Goal: Communication & Community: Participate in discussion

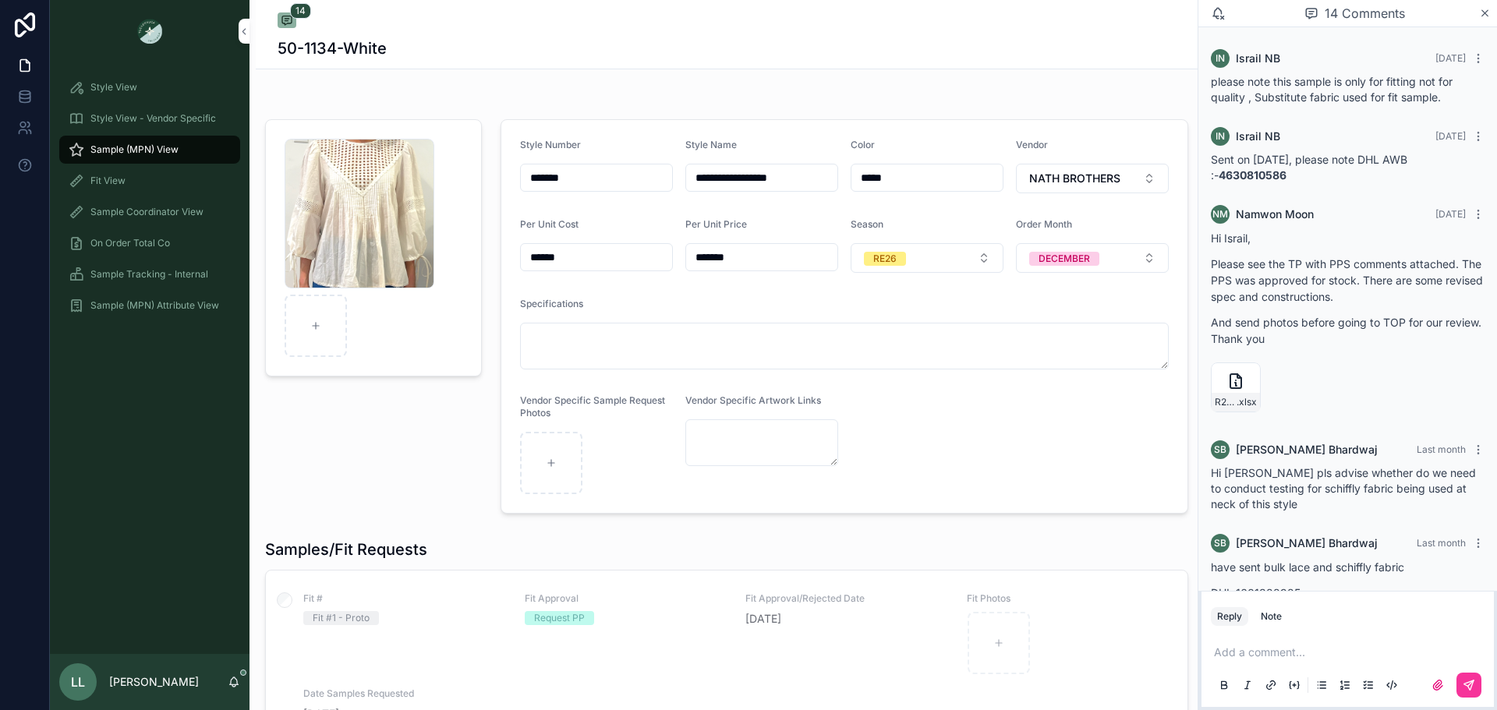
scroll to position [1527, 0]
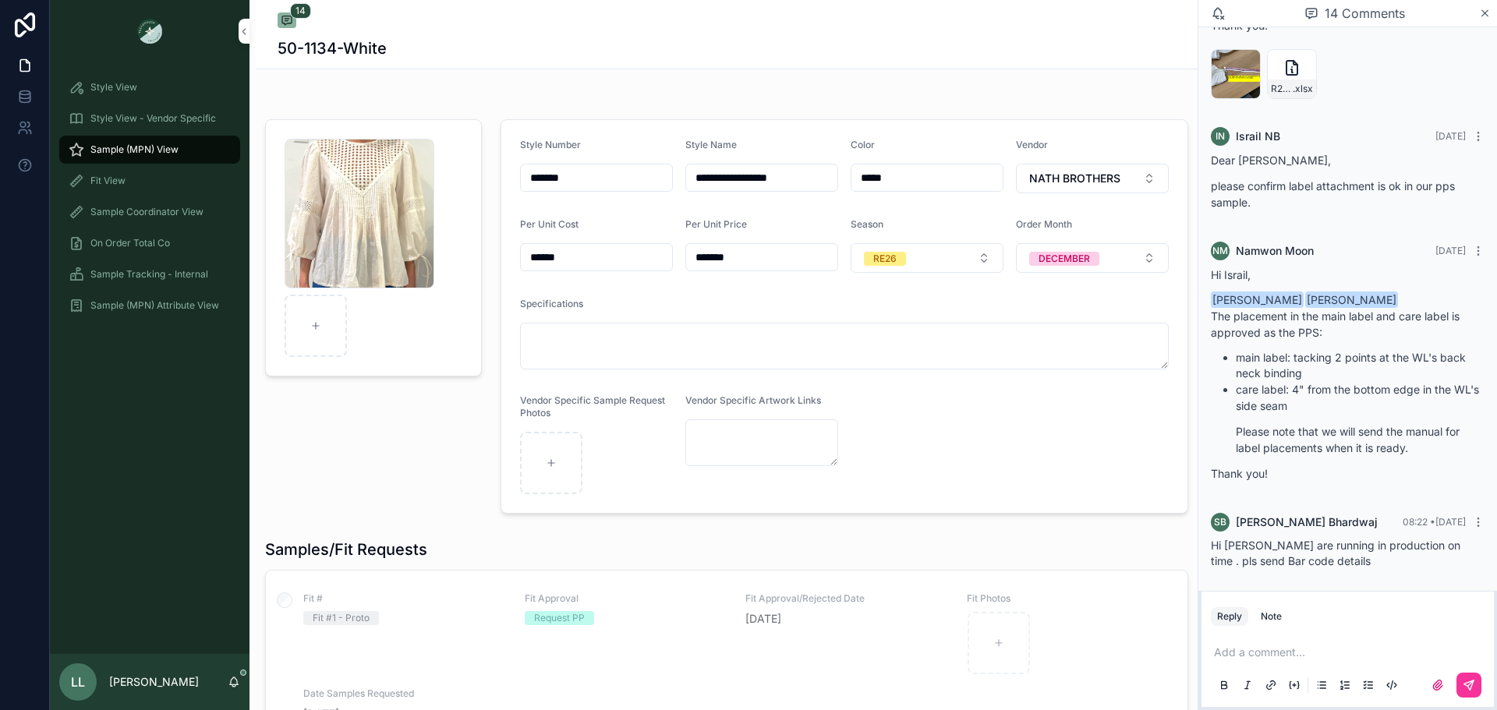
click at [1358, 628] on div "Reply Note" at bounding box center [1347, 616] width 292 height 25
click at [1320, 616] on div "Reply Note" at bounding box center [1347, 616] width 292 height 25
click at [1299, 650] on p "scrollable content" at bounding box center [1351, 653] width 274 height 16
drag, startPoint x: 1251, startPoint y: 654, endPoint x: 1158, endPoint y: 668, distance: 93.8
click at [1158, 668] on div "**********" at bounding box center [773, 355] width 1447 height 710
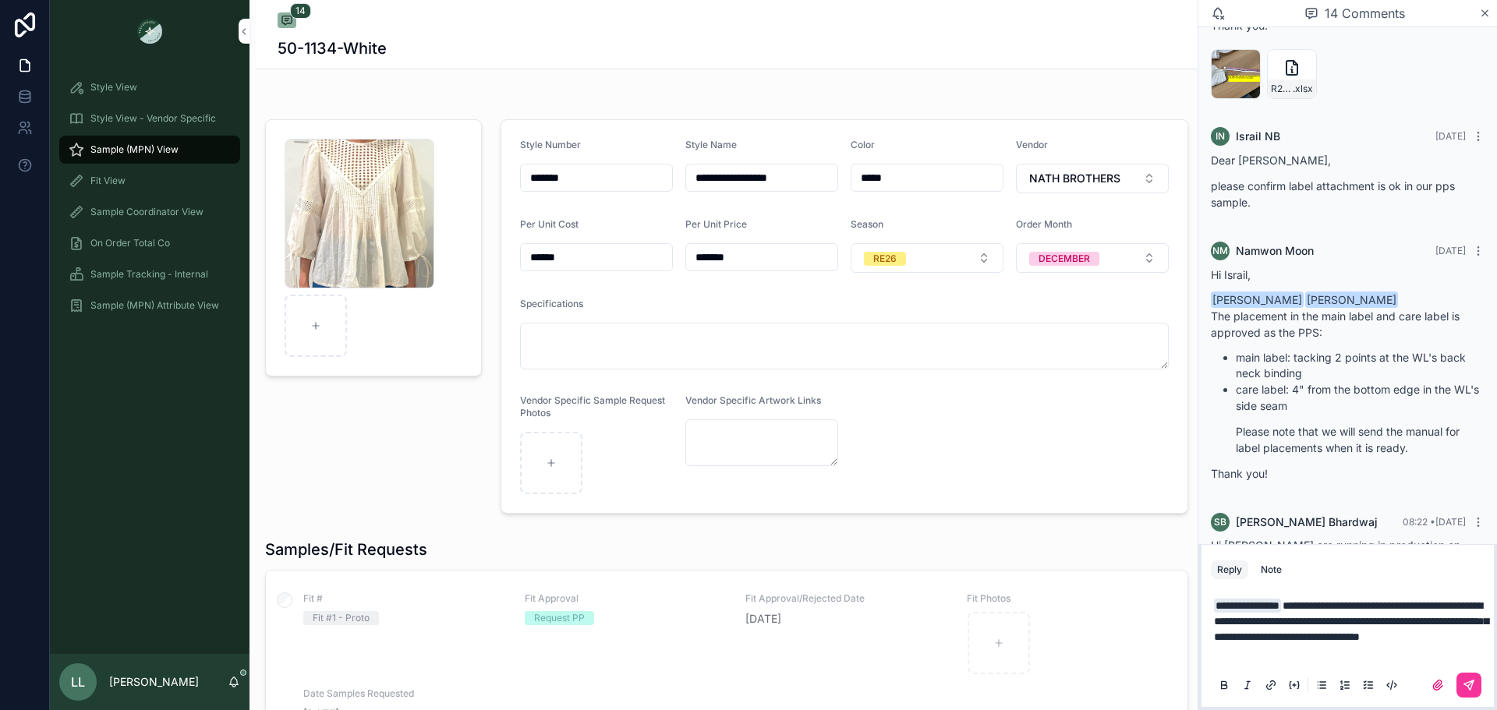
click at [1476, 678] on button "scrollable content" at bounding box center [1468, 685] width 25 height 25
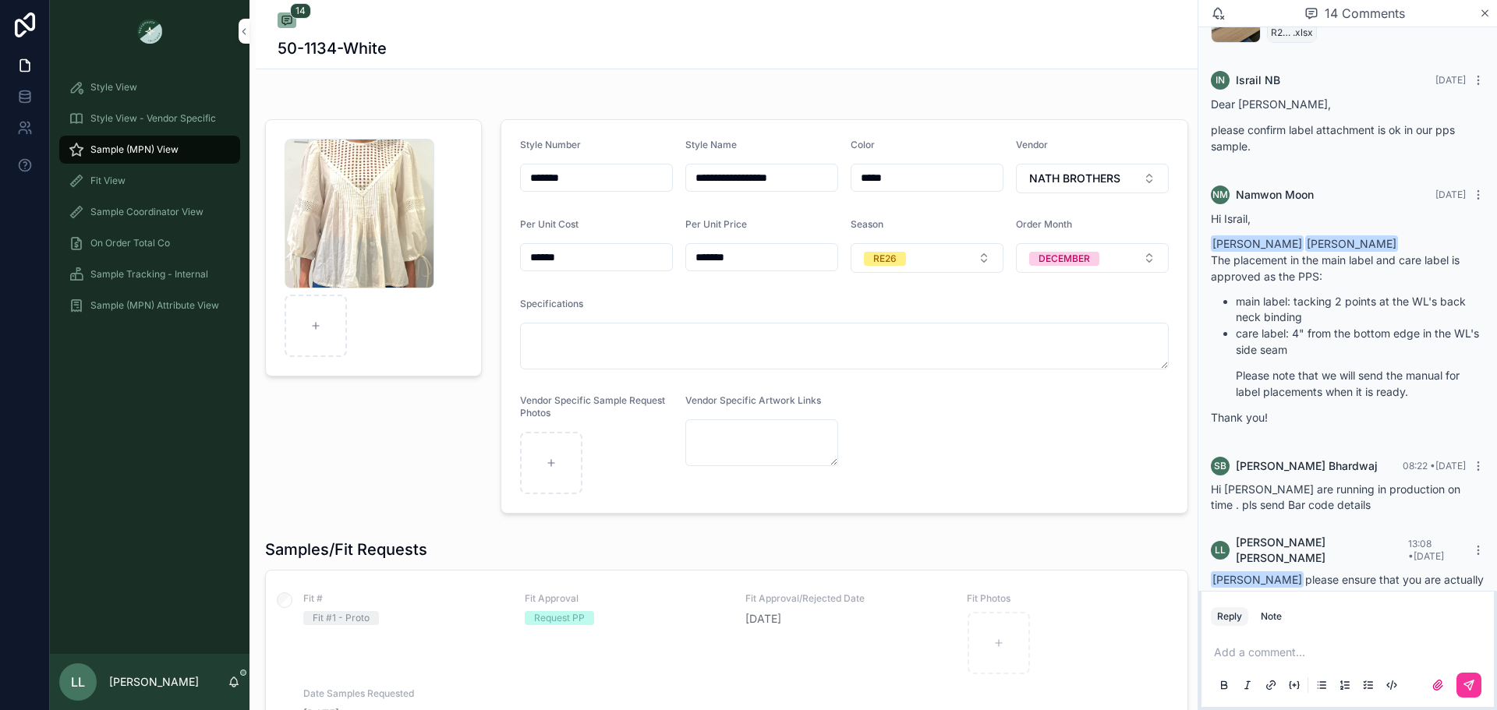
scroll to position [1636, 0]
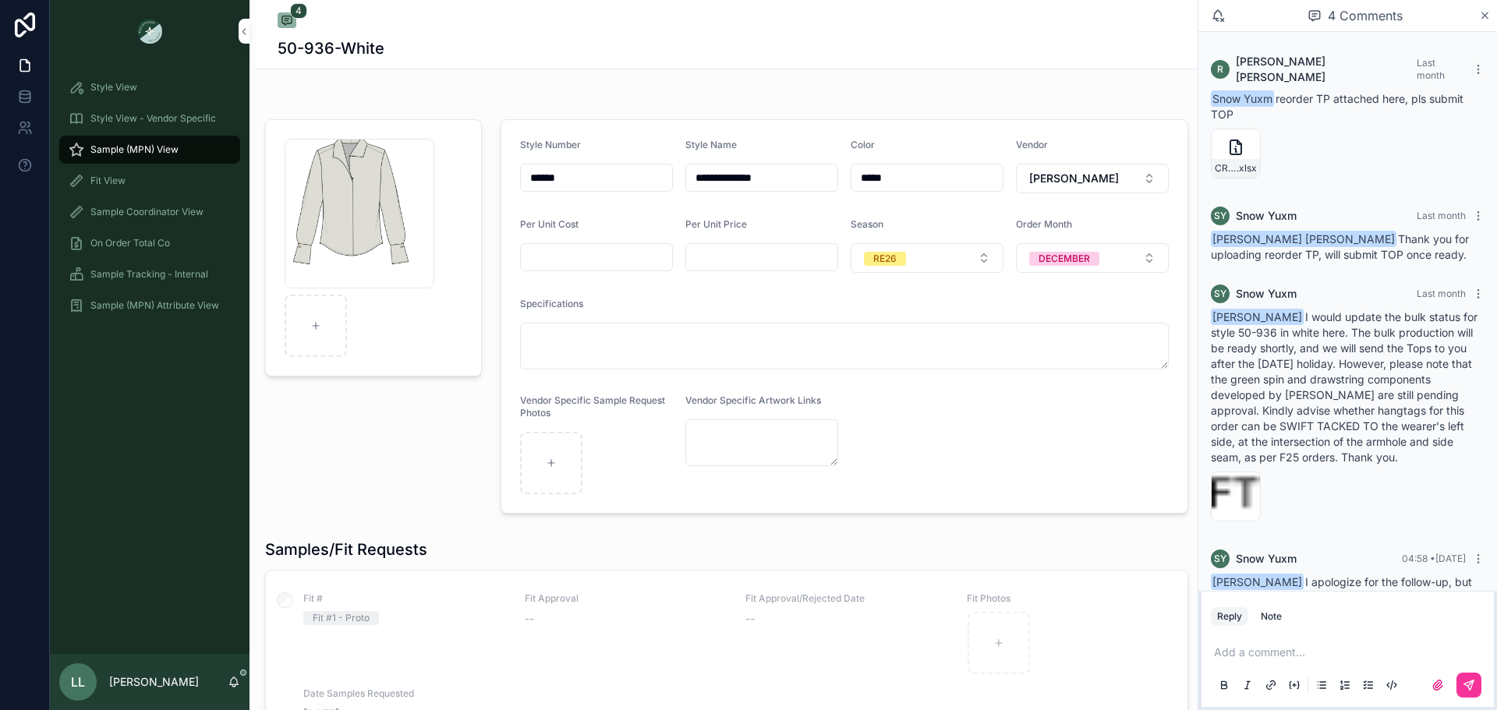
scroll to position [31, 0]
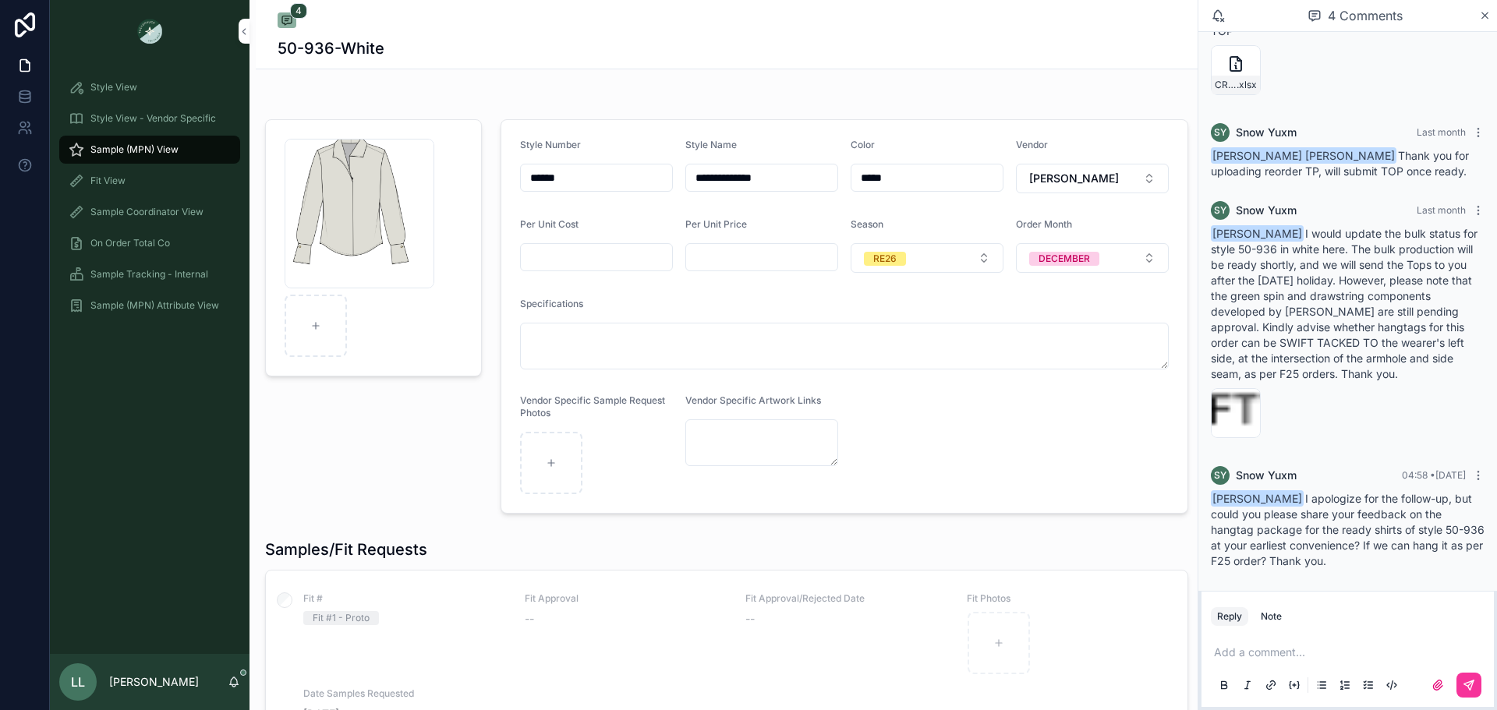
click at [1220, 395] on div "image .png" at bounding box center [1236, 413] width 50 height 50
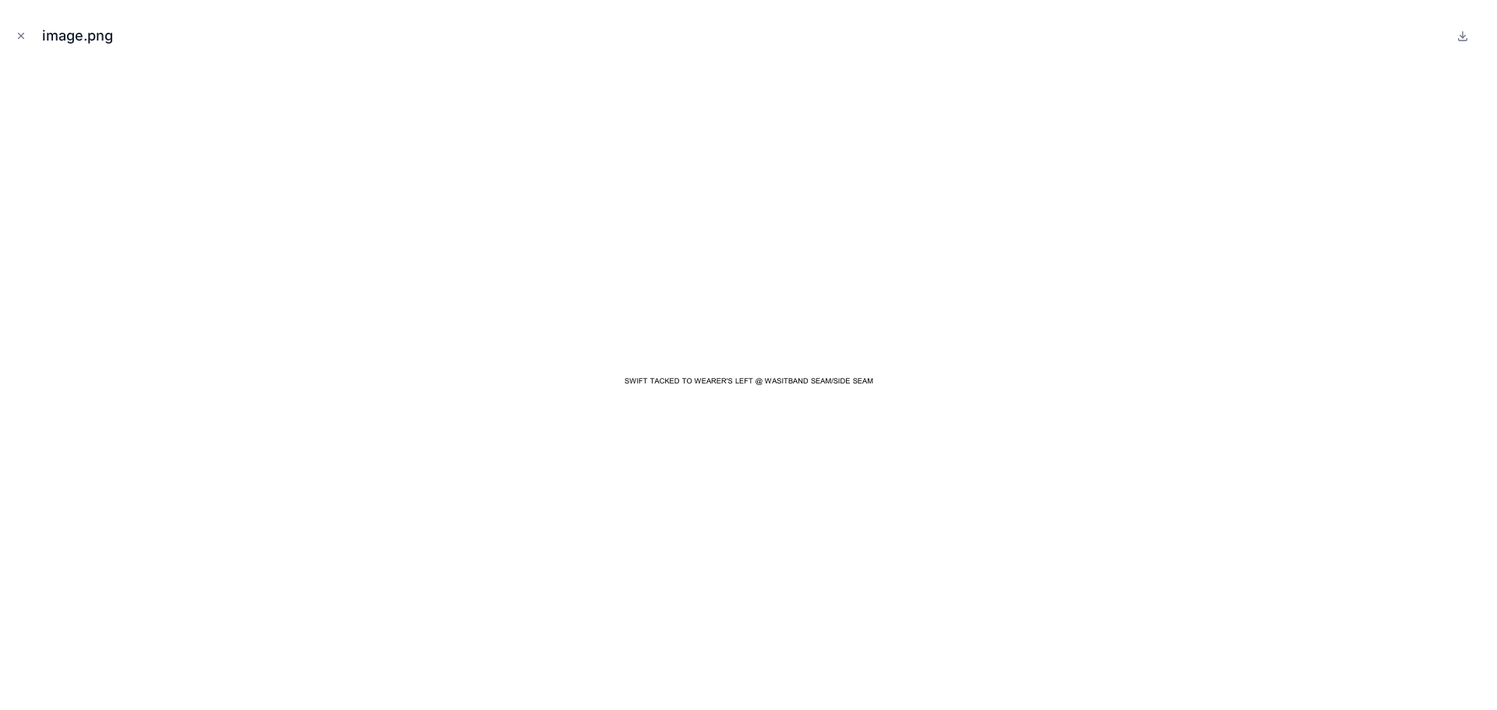
click at [23, 44] on button "Close modal" at bounding box center [20, 35] width 17 height 17
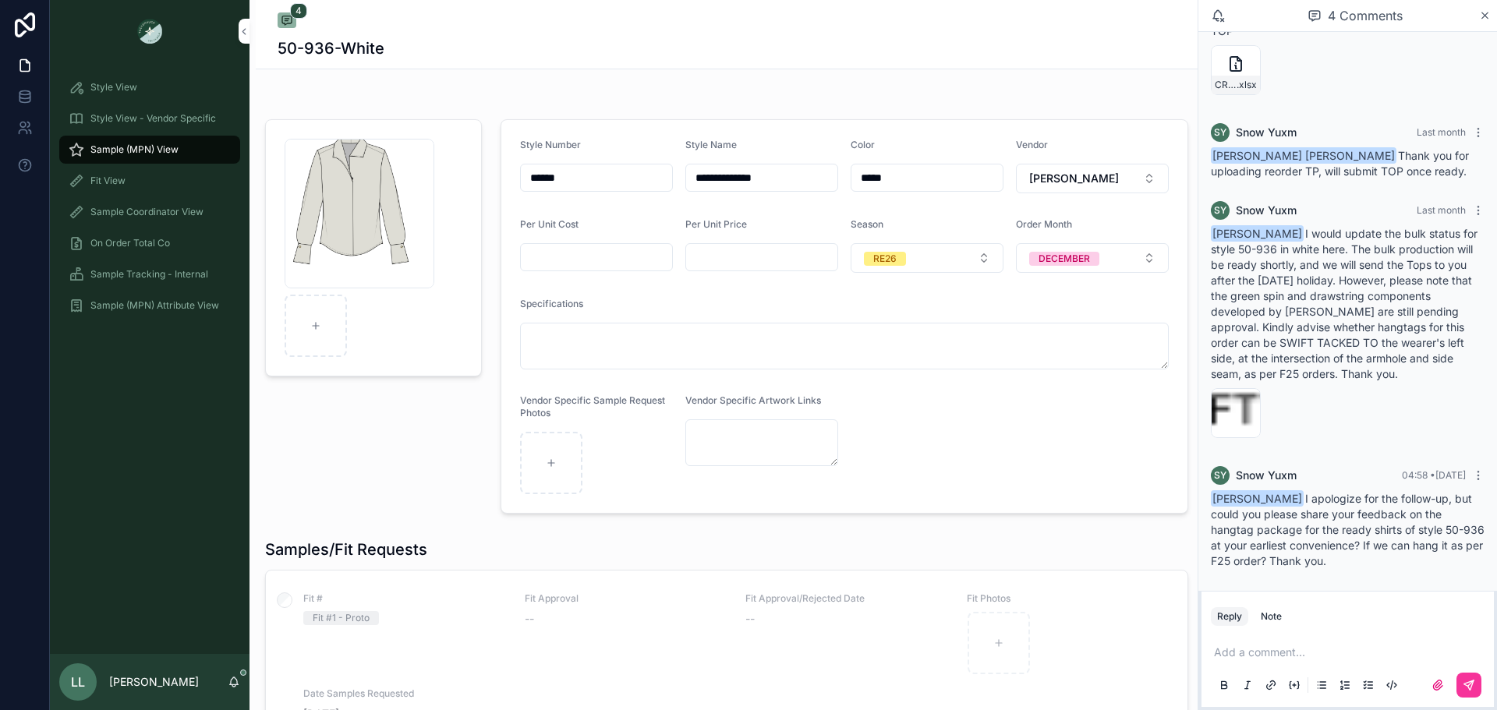
click at [1268, 655] on p "scrollable content" at bounding box center [1351, 653] width 274 height 16
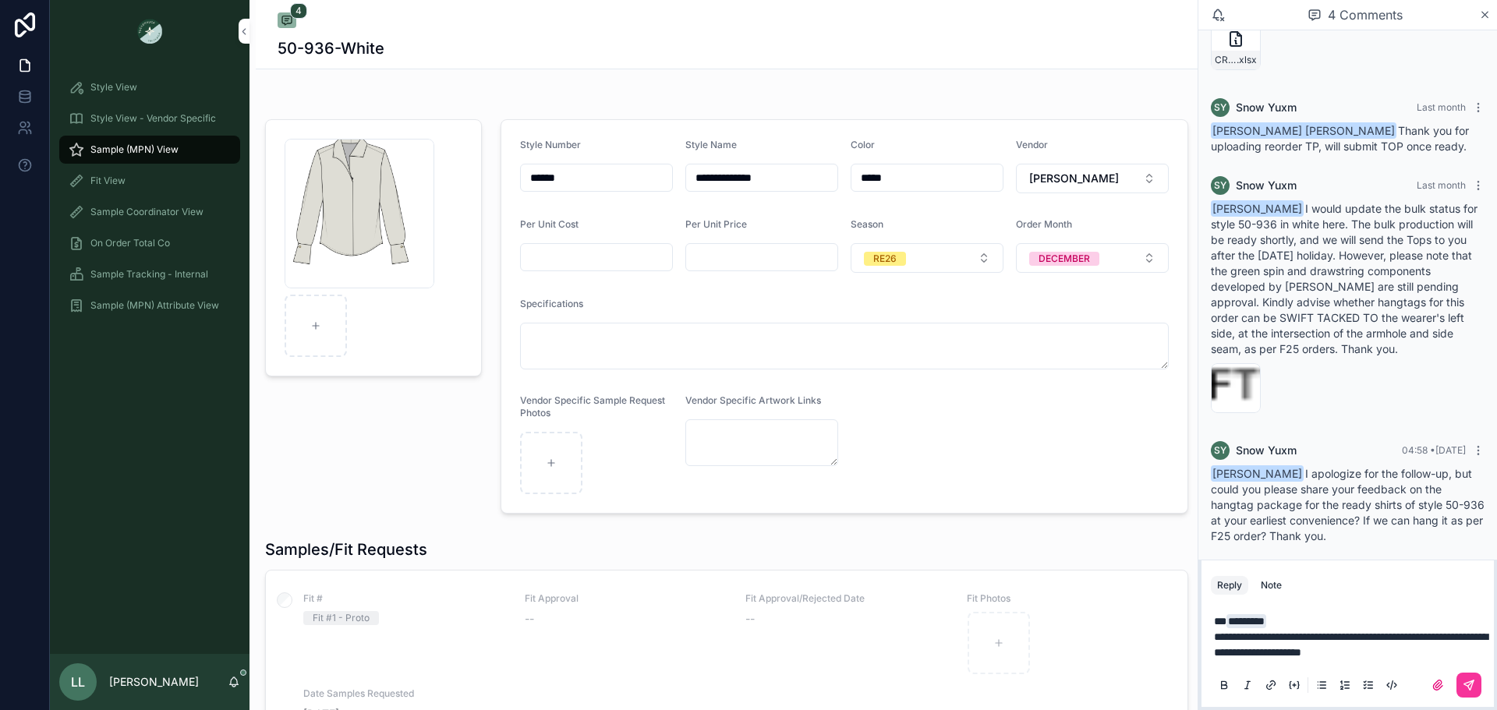
scroll to position [117, 0]
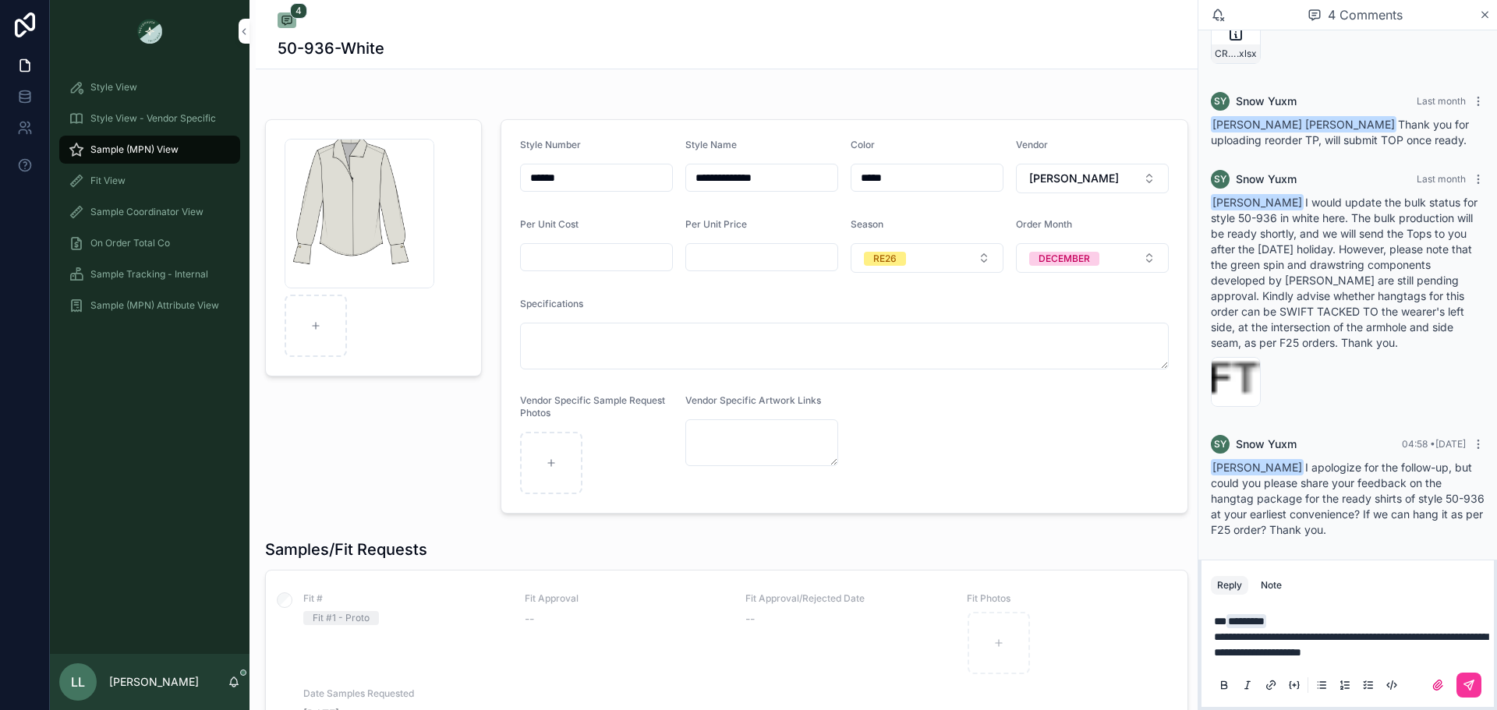
click at [1470, 692] on button "scrollable content" at bounding box center [1468, 685] width 25 height 25
